Goal: Task Accomplishment & Management: Manage account settings

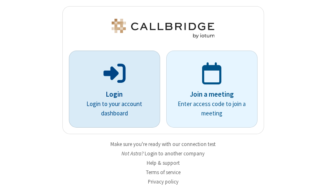
click at [111, 94] on p "Login" at bounding box center [114, 94] width 68 height 11
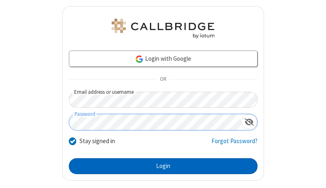
click at [160, 166] on button "Login" at bounding box center [163, 166] width 189 height 16
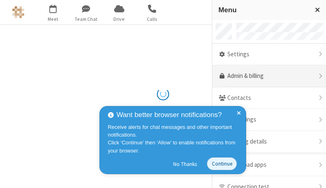
click at [266, 76] on link "Admin & billing" at bounding box center [269, 76] width 114 height 22
